Goal: Task Accomplishment & Management: Complete application form

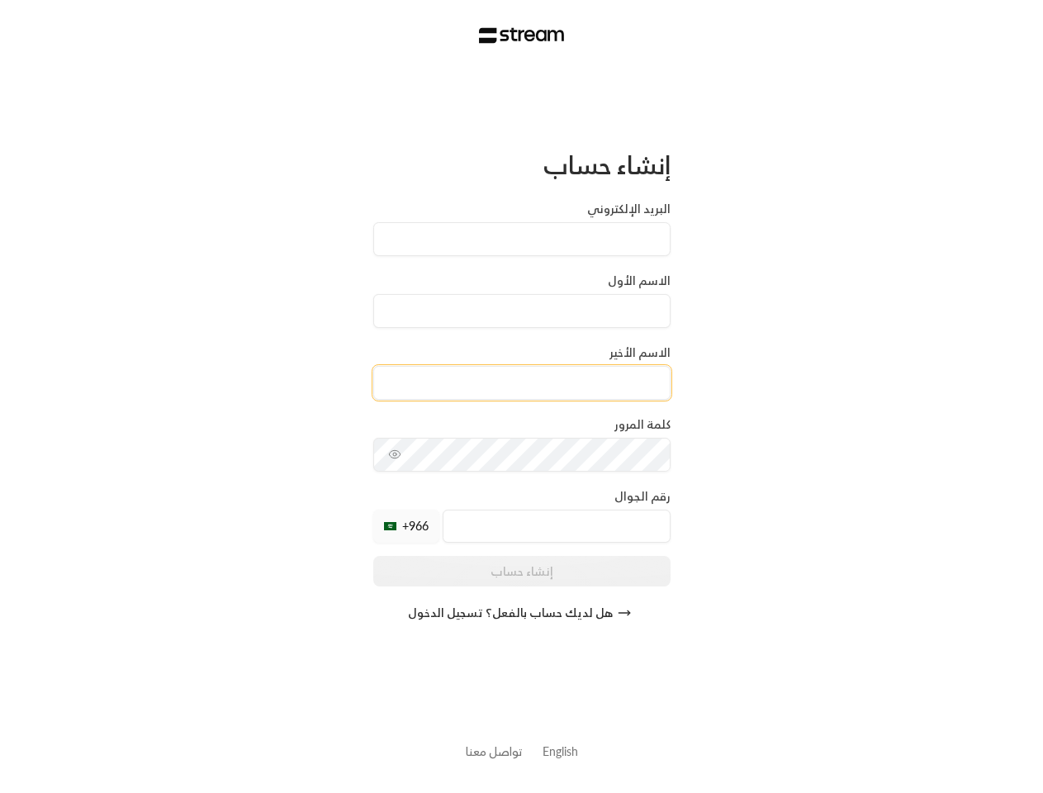
click at [521, 396] on input at bounding box center [521, 383] width 297 height 34
click at [395, 454] on icon "toggle password visibility" at bounding box center [394, 454] width 13 height 13
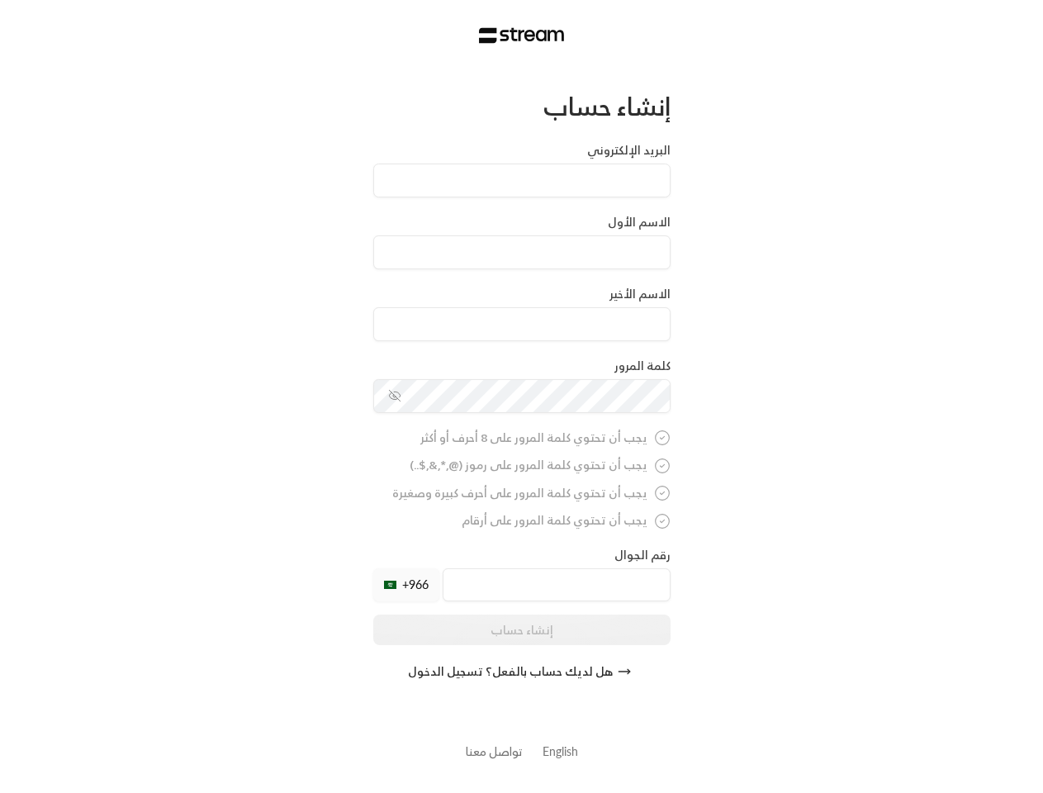
click at [406, 568] on div "+966" at bounding box center [406, 584] width 66 height 33
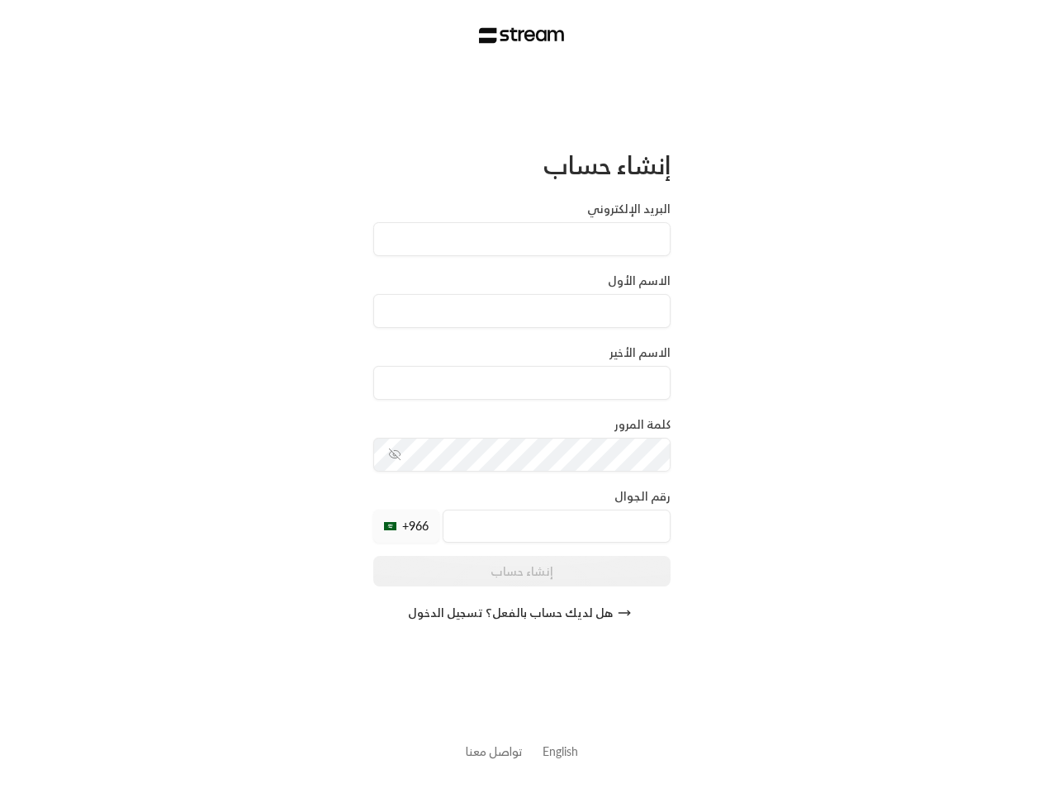
click at [522, 613] on button "هل لديك حساب بالفعل؟ تسجيل الدخول" at bounding box center [521, 612] width 297 height 33
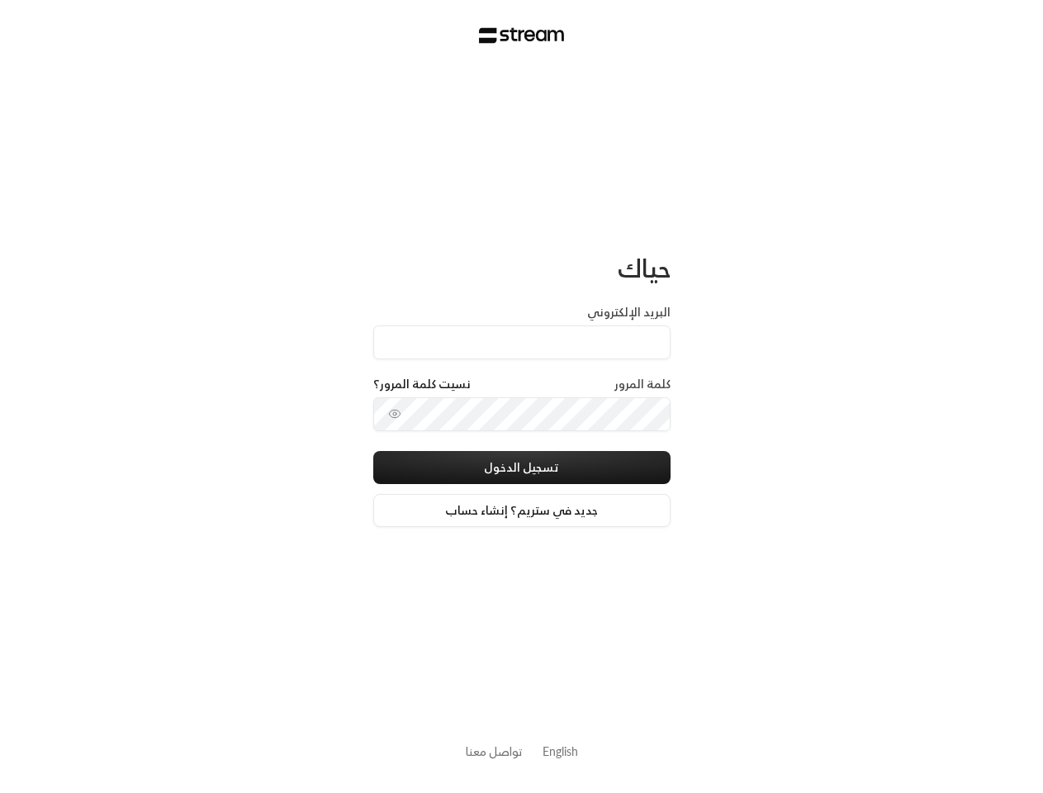
click at [560, 751] on link "English" at bounding box center [561, 751] width 36 height 31
